Goal: Navigation & Orientation: Understand site structure

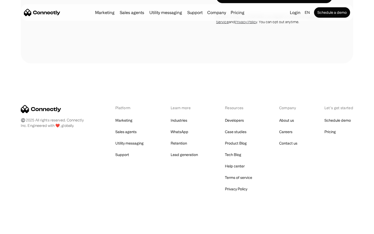
scroll to position [1370, 0]
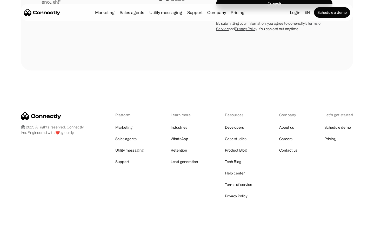
scroll to position [1473, 0]
